Goal: Information Seeking & Learning: Find specific fact

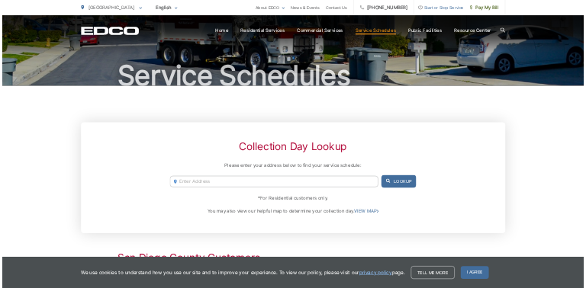
scroll to position [229, 0]
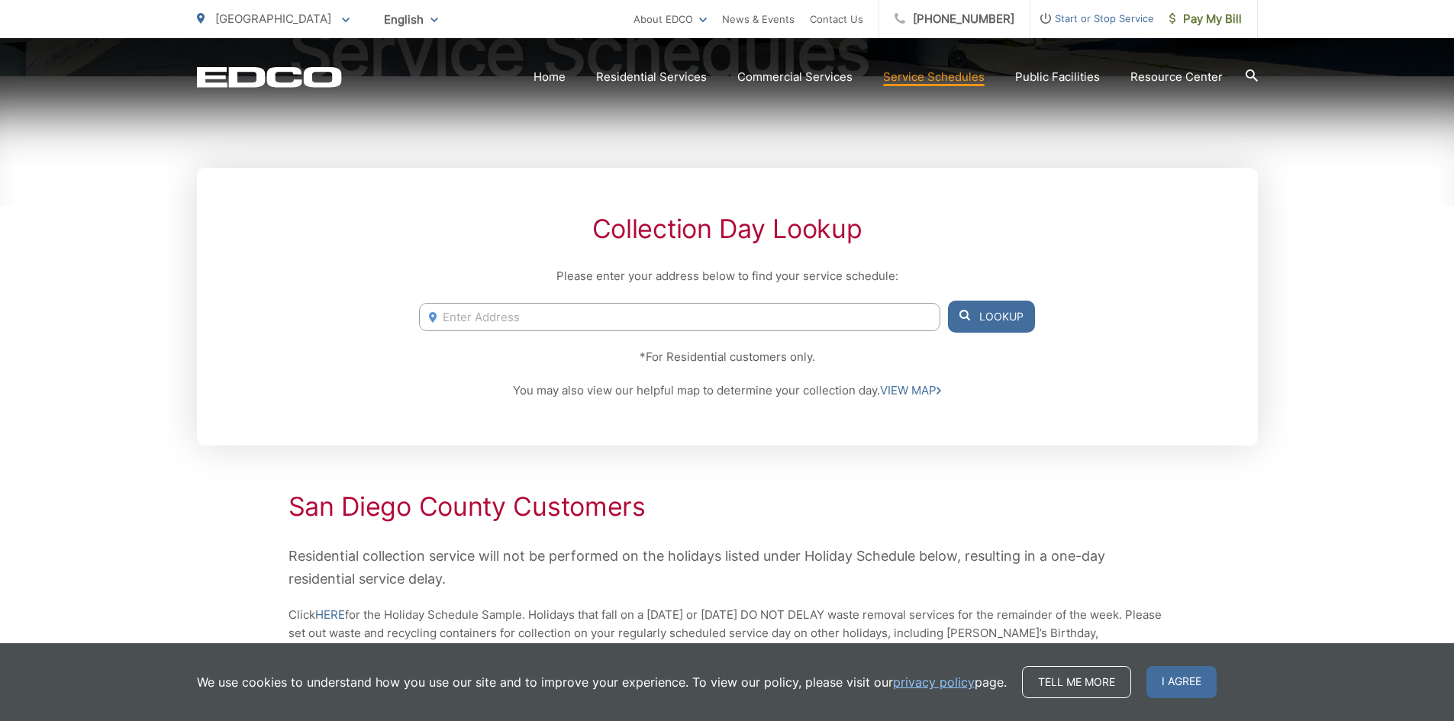
click at [700, 324] on input "Enter Address" at bounding box center [679, 317] width 520 height 28
type input "2337 Highland"
click at [1324, 496] on div "Service Schedules Collection Day Lookup Please enter your address below to find…" at bounding box center [727, 689] width 1454 height 1760
click at [990, 427] on div "Collection Day Lookup Please enter your address below to find your service sche…" at bounding box center [727, 307] width 1061 height 278
click at [966, 417] on div "Collection Day Lookup Please enter your address below to find your service sche…" at bounding box center [727, 307] width 1061 height 278
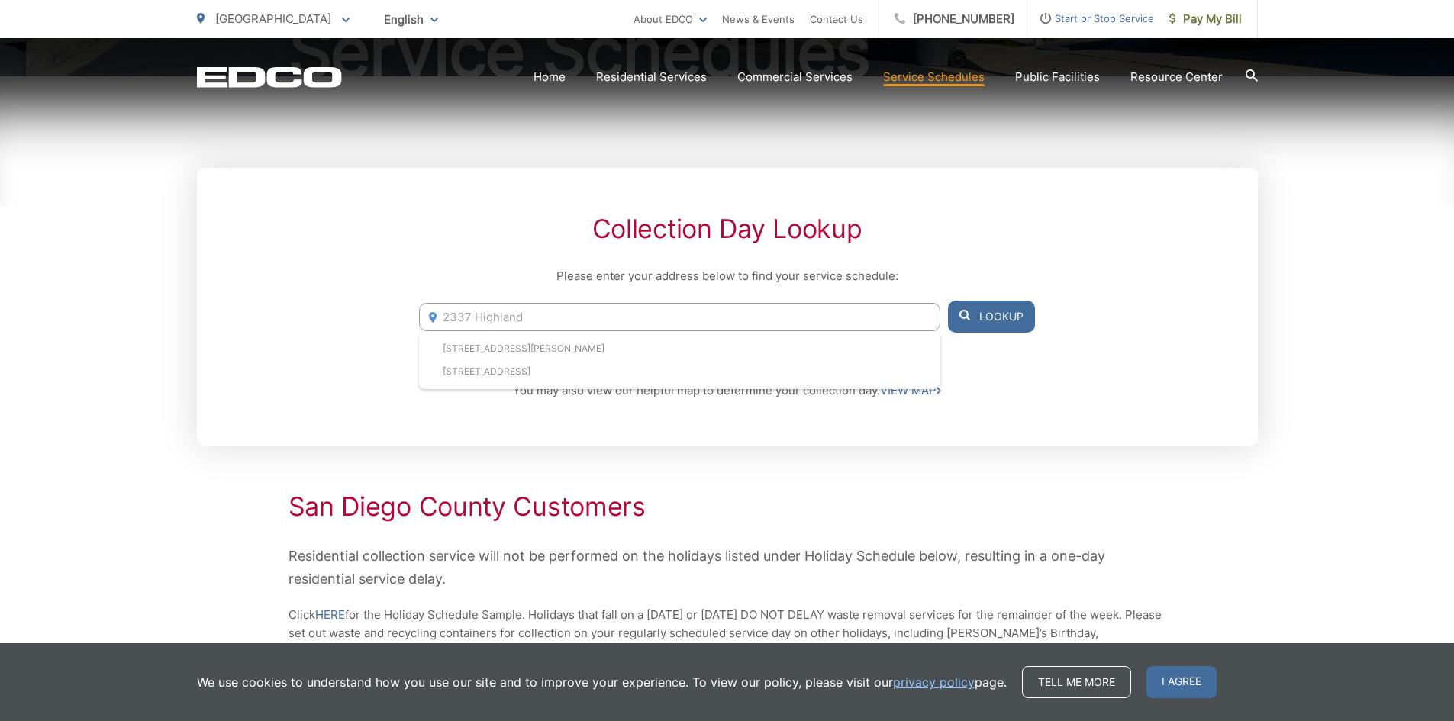
click at [933, 264] on div "Collection Day Lookup Please enter your address below to find your service sche…" at bounding box center [727, 307] width 1061 height 278
click at [870, 329] on input "2337 Highland" at bounding box center [679, 317] width 520 height 28
click at [958, 313] on button "Lookup" at bounding box center [991, 317] width 87 height 32
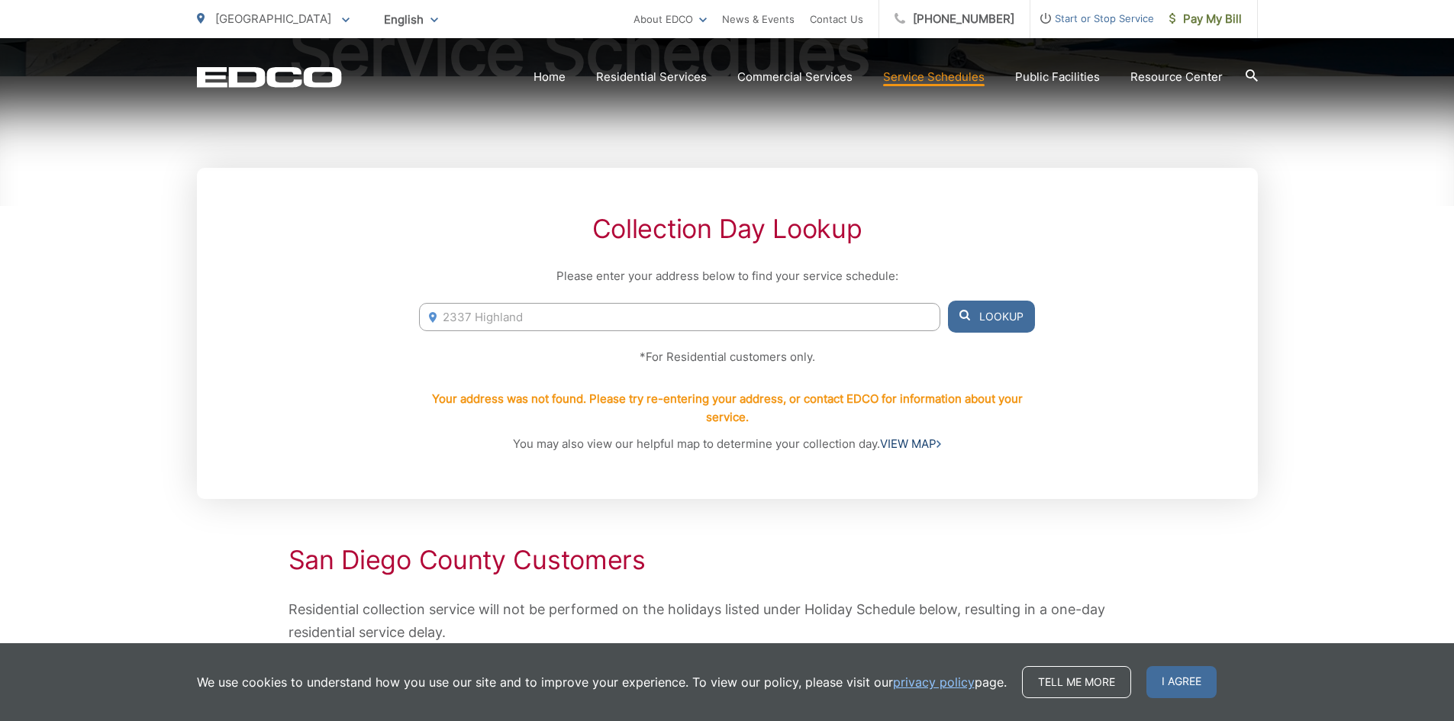
click at [899, 441] on link "VIEW MAP" at bounding box center [910, 444] width 61 height 18
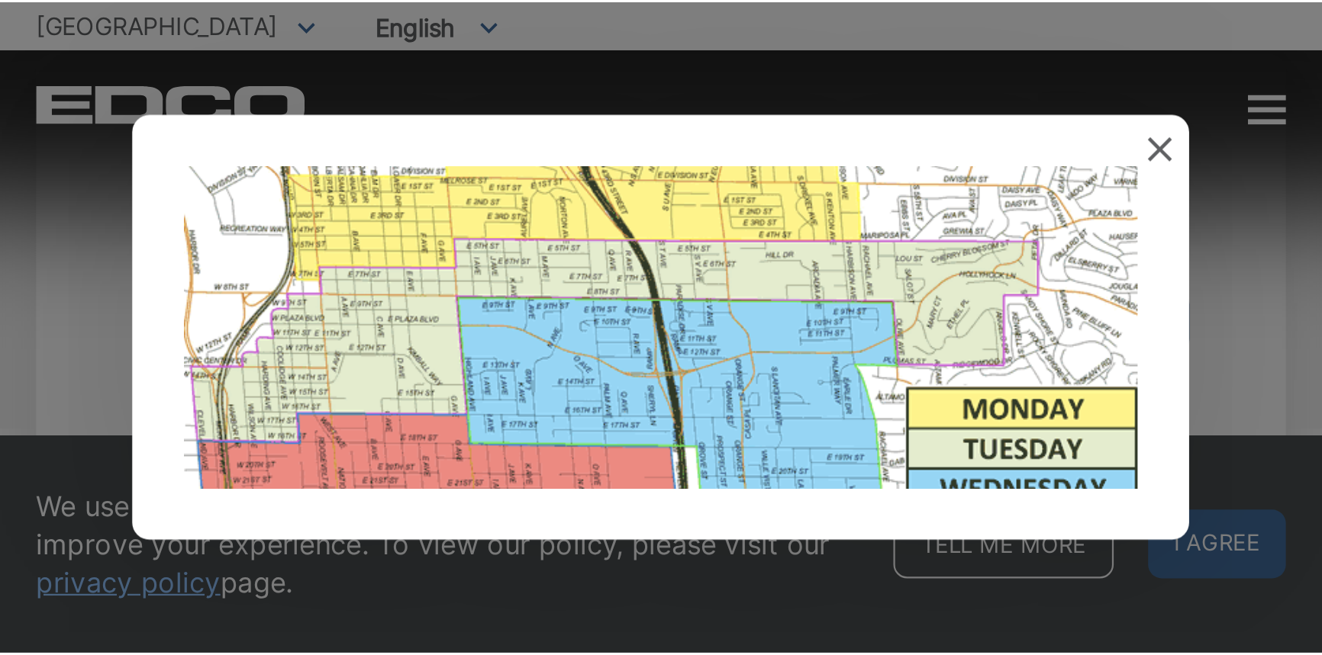
scroll to position [0, 0]
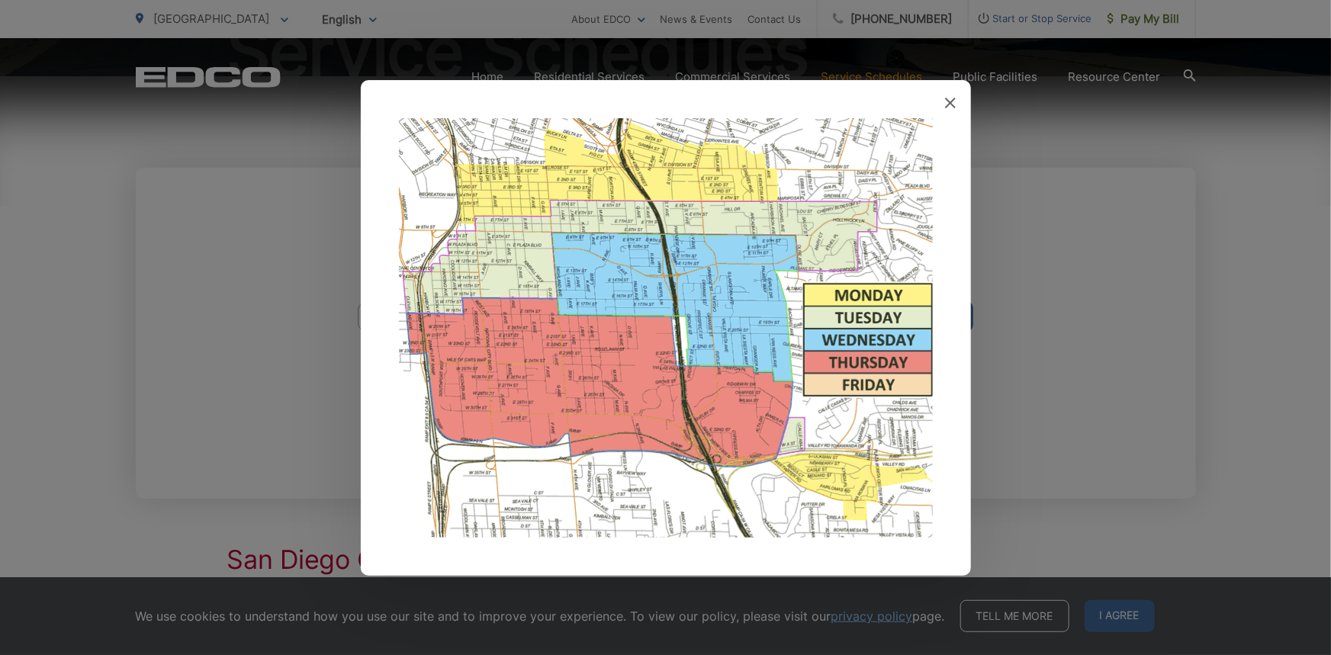
drag, startPoint x: 579, startPoint y: 70, endPoint x: 1073, endPoint y: 98, distance: 494.4
click at [1073, 98] on div at bounding box center [665, 327] width 1331 height 655
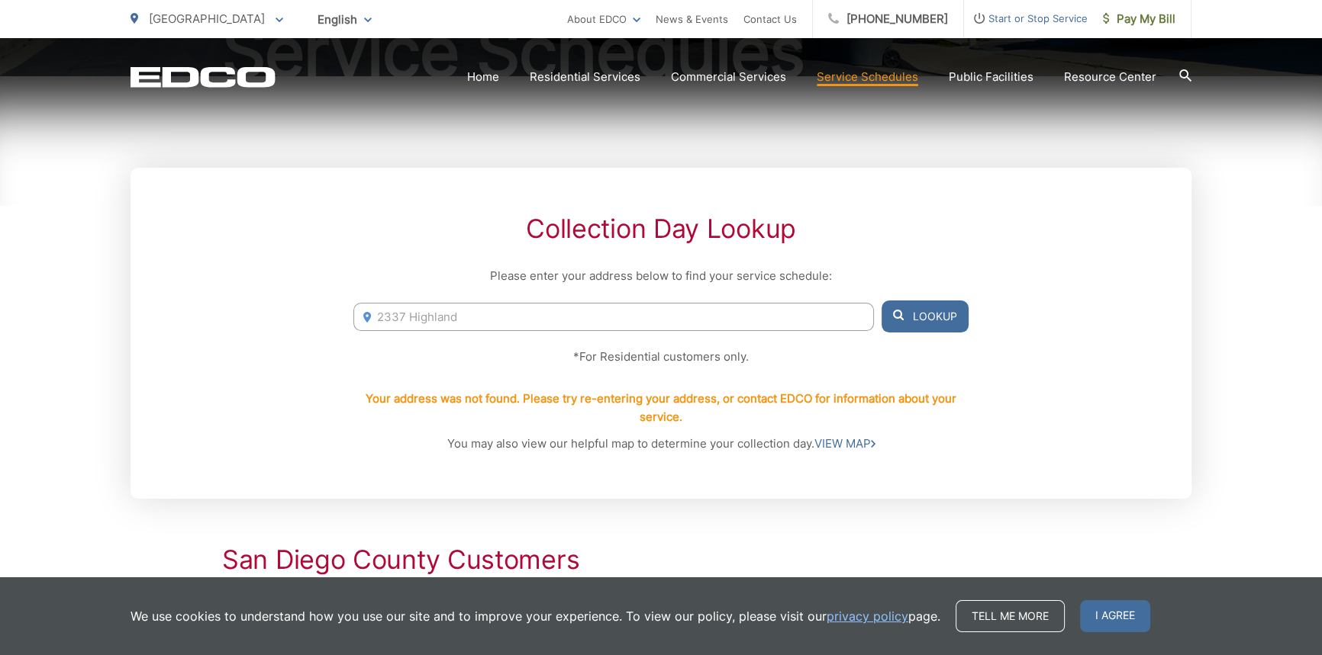
click at [732, 317] on input "2337 Highland" at bounding box center [613, 317] width 520 height 28
type input "2331-37 highland"
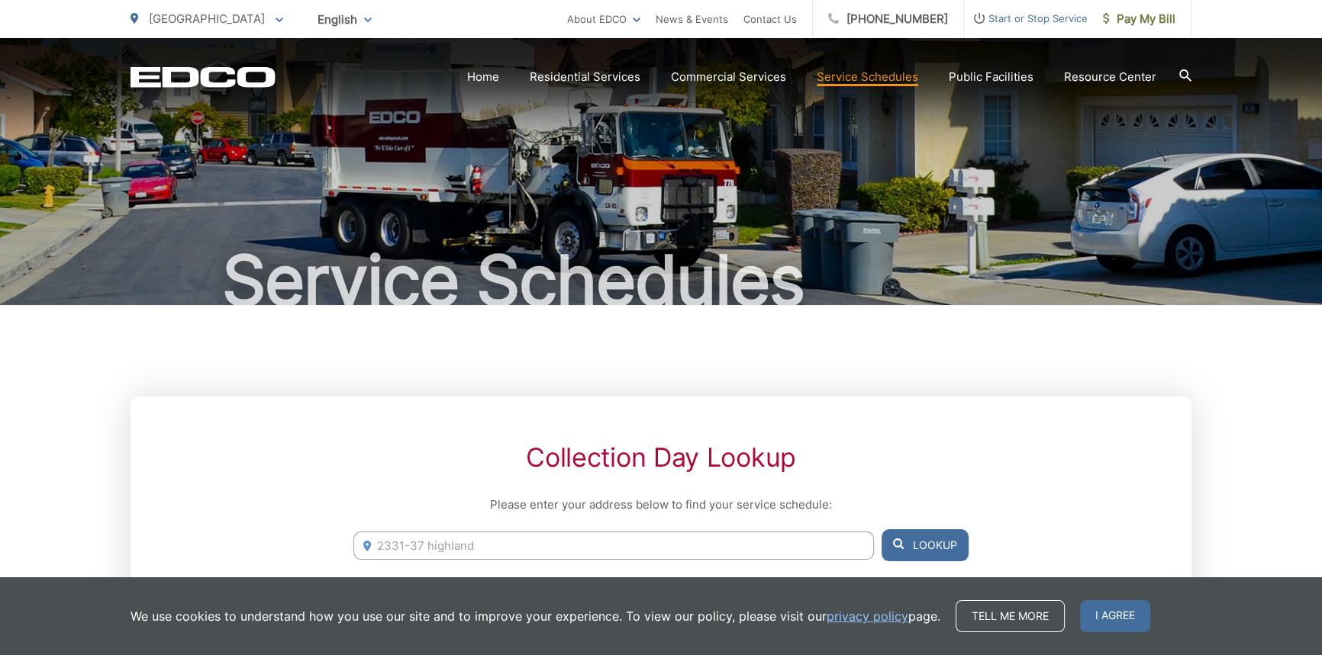
click at [989, 483] on div "Collection Day Lookup Please enter your address below to find your service sche…" at bounding box center [660, 562] width 1061 height 331
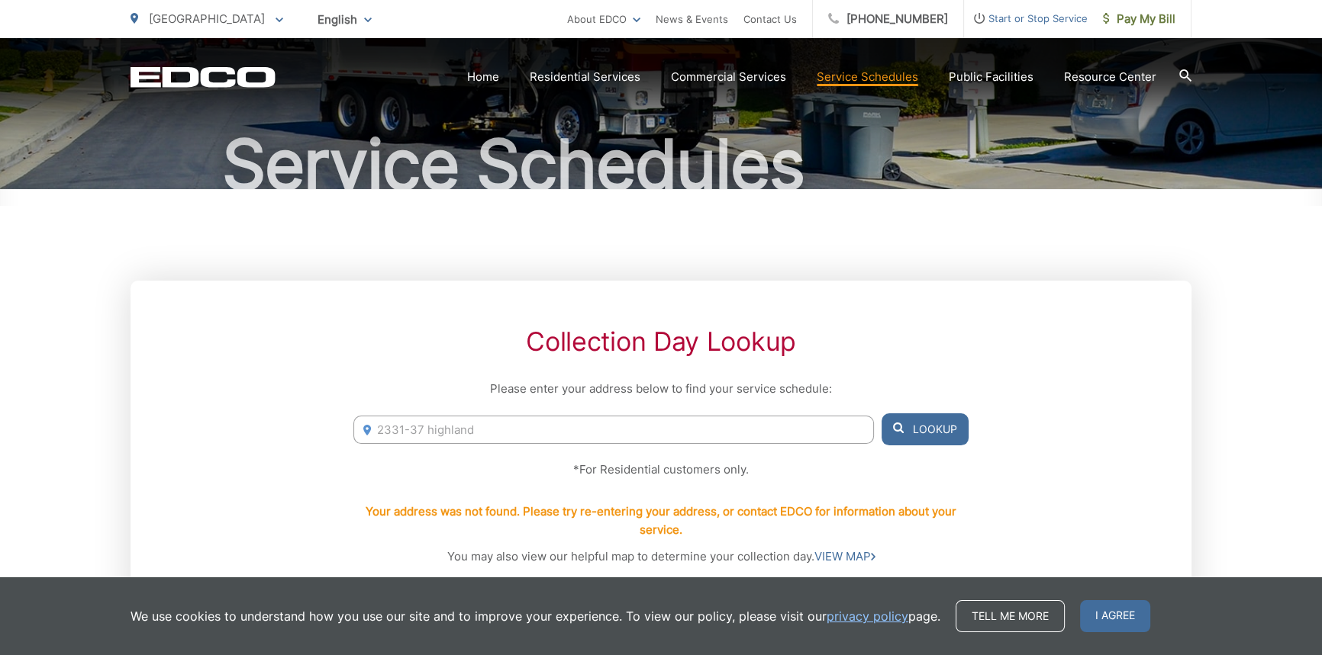
scroll to position [208, 0]
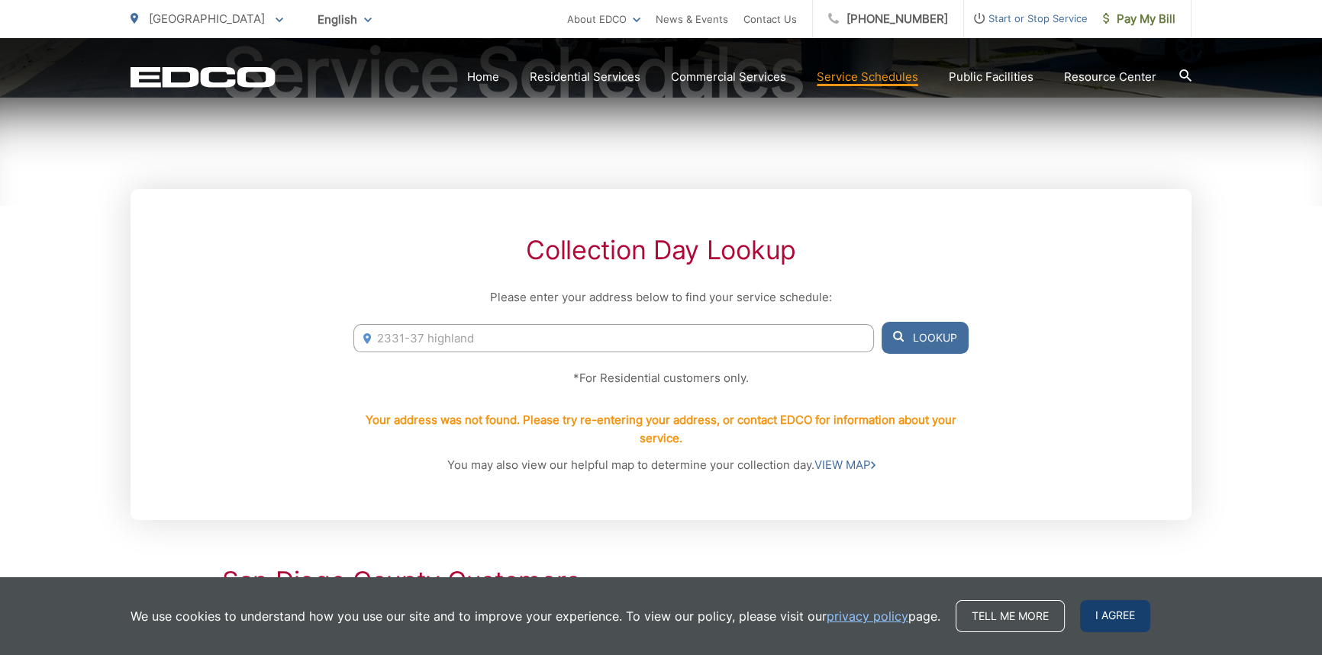
click at [1118, 600] on span "I agree" at bounding box center [1115, 616] width 70 height 32
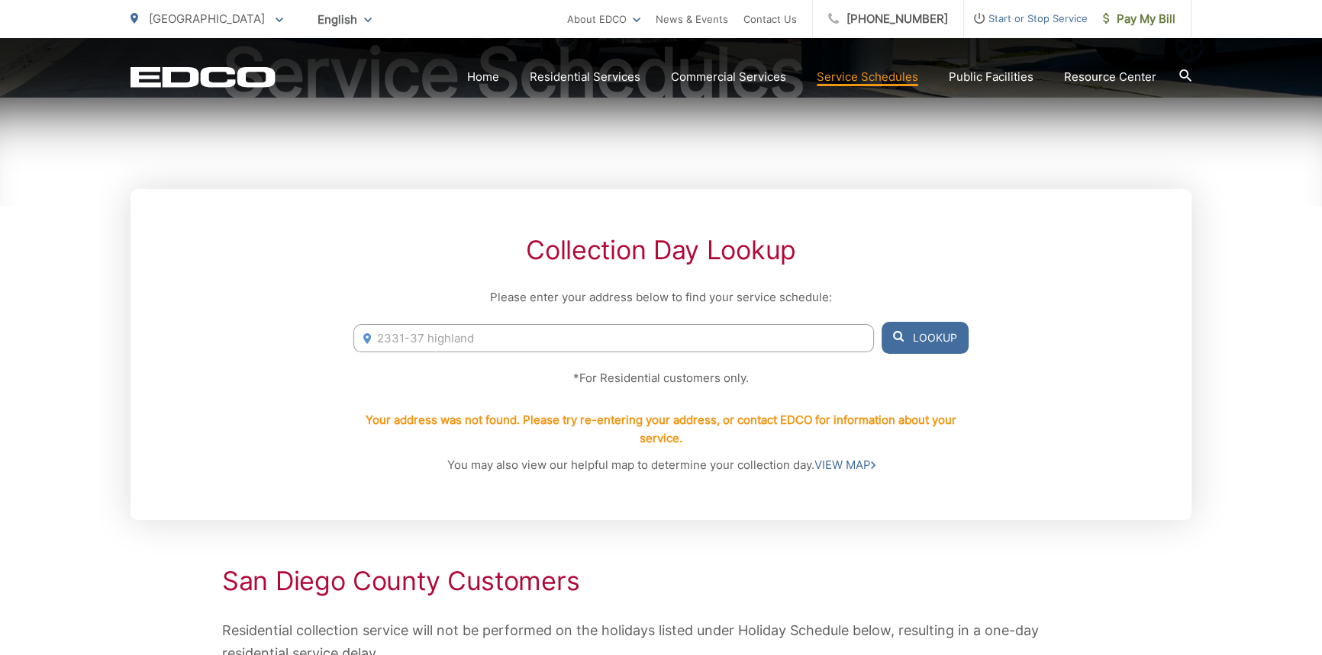
click at [765, 346] on input "2331-37 highland" at bounding box center [613, 338] width 520 height 28
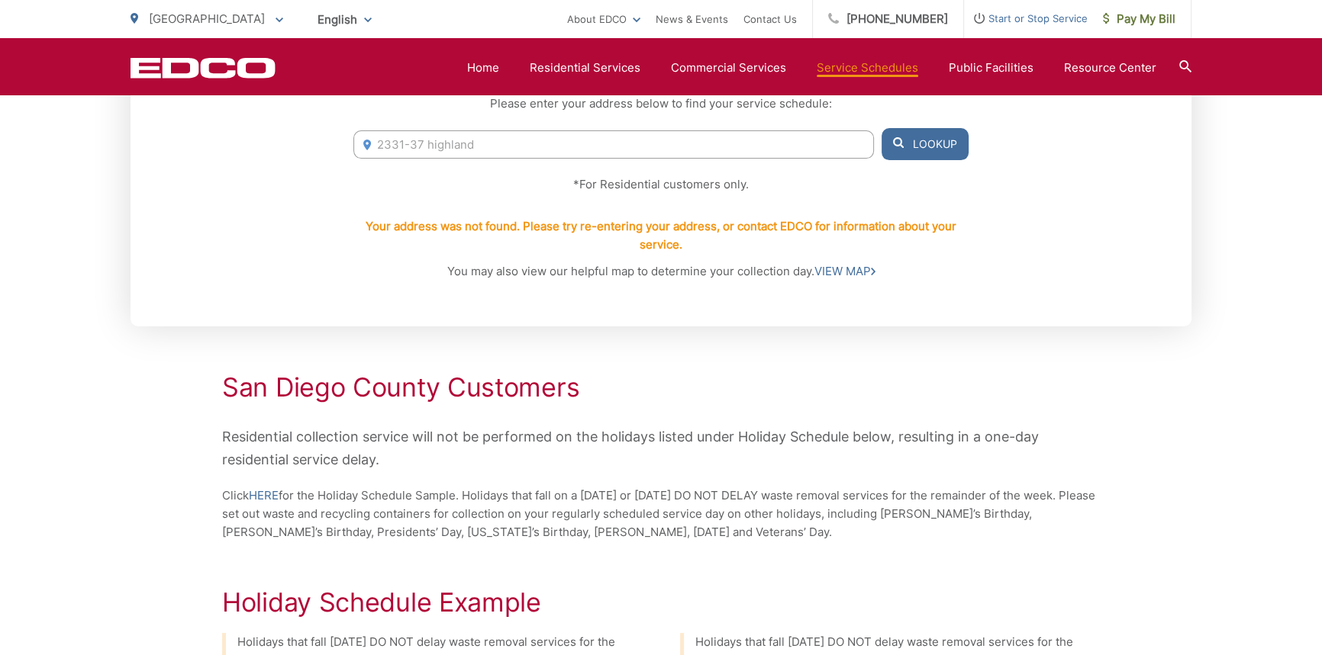
scroll to position [249, 0]
